Goal: Navigation & Orientation: Find specific page/section

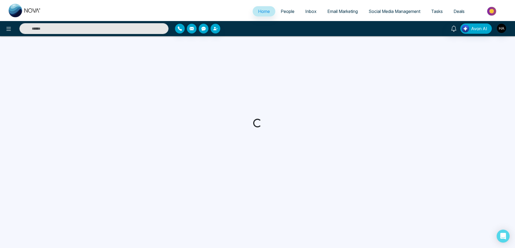
select select "*"
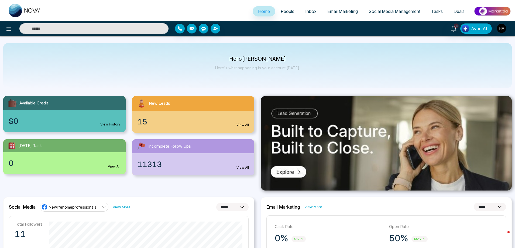
click at [214, 108] on div "New Leads" at bounding box center [193, 103] width 122 height 15
